Goal: Task Accomplishment & Management: Complete application form

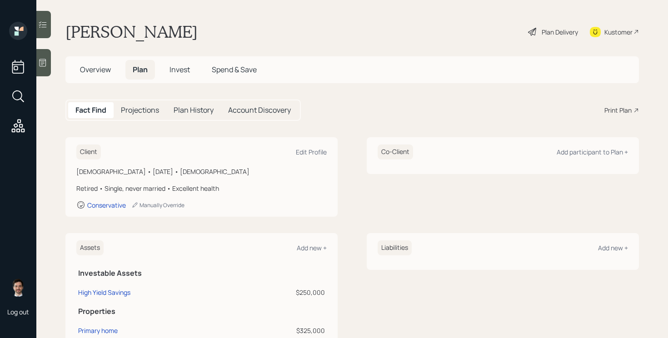
click at [549, 22] on div "Plan Delivery" at bounding box center [553, 32] width 52 height 20
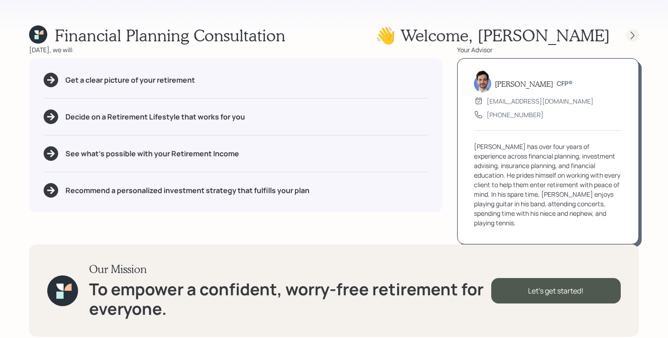
click at [632, 32] on icon at bounding box center [632, 35] width 9 height 9
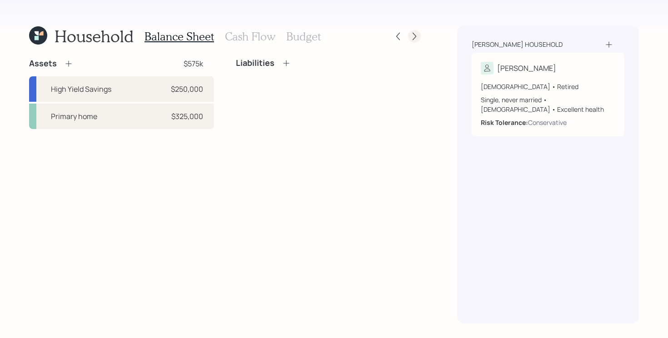
click at [419, 38] on div at bounding box center [414, 36] width 13 height 13
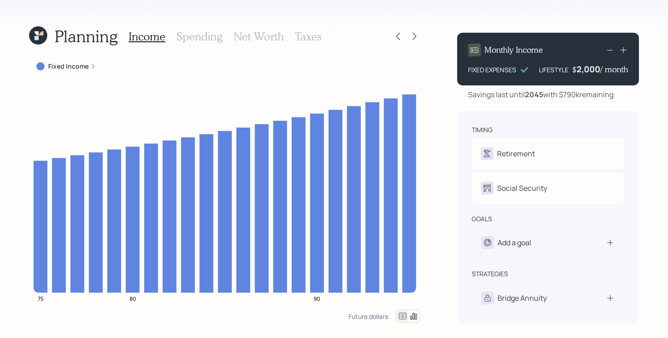
click at [419, 38] on div at bounding box center [414, 36] width 13 height 13
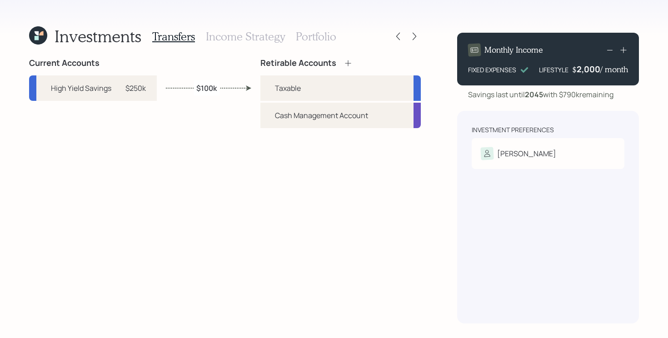
click at [419, 38] on div at bounding box center [414, 36] width 13 height 13
